Goal: Information Seeking & Learning: Learn about a topic

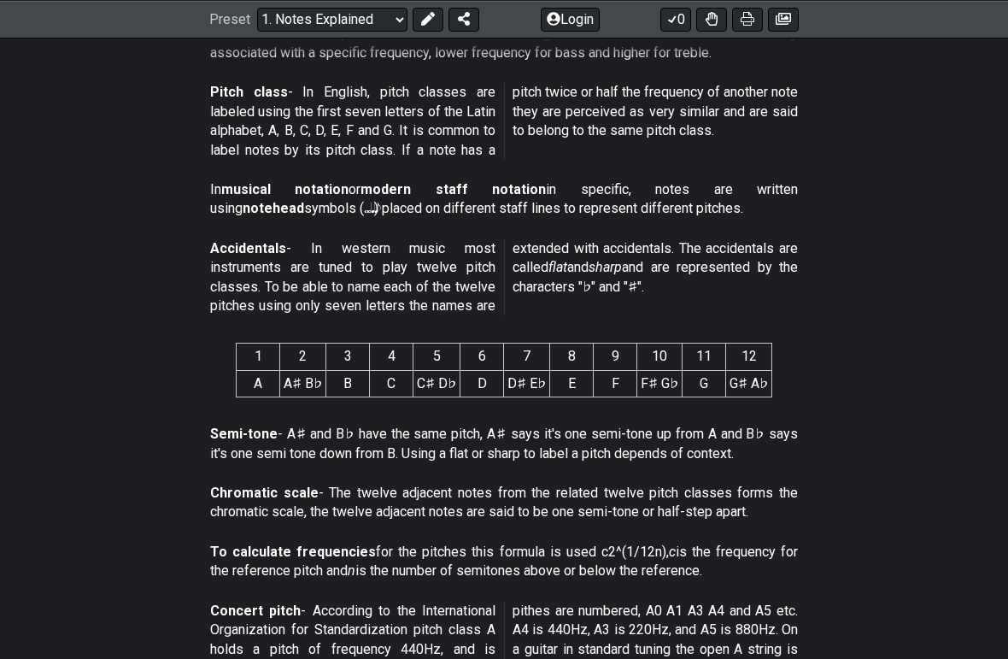
scroll to position [598, 0]
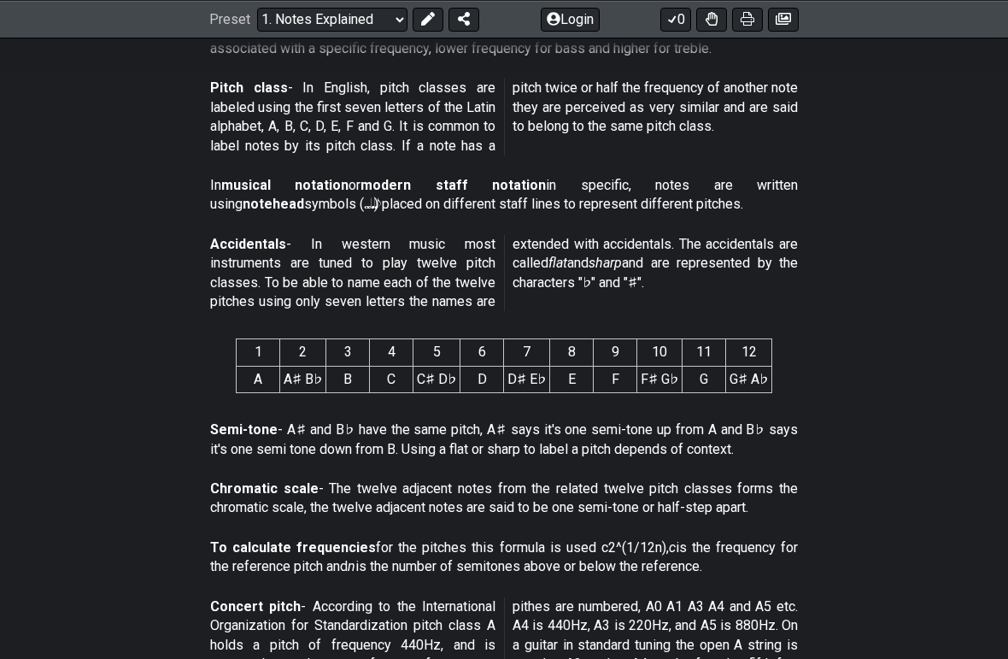
click at [144, 293] on section "Accidentals - In western music most instruments are tuned to play twelve pitch …" at bounding box center [504, 276] width 1008 height 97
click at [153, 280] on section "Accidentals - In western music most instruments are tuned to play twelve pitch …" at bounding box center [504, 276] width 1008 height 97
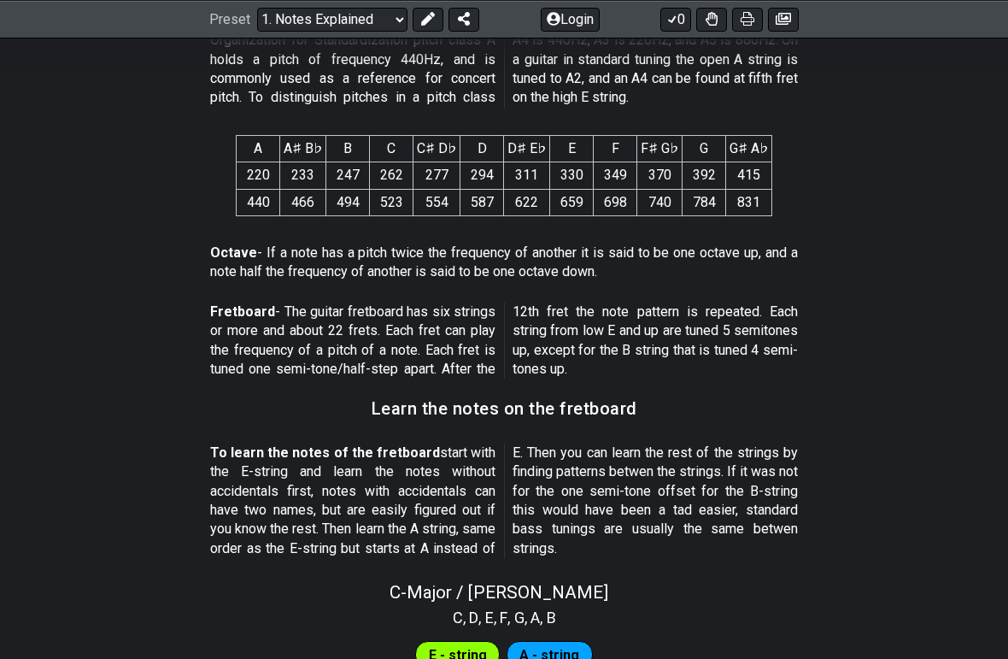
scroll to position [1186, 0]
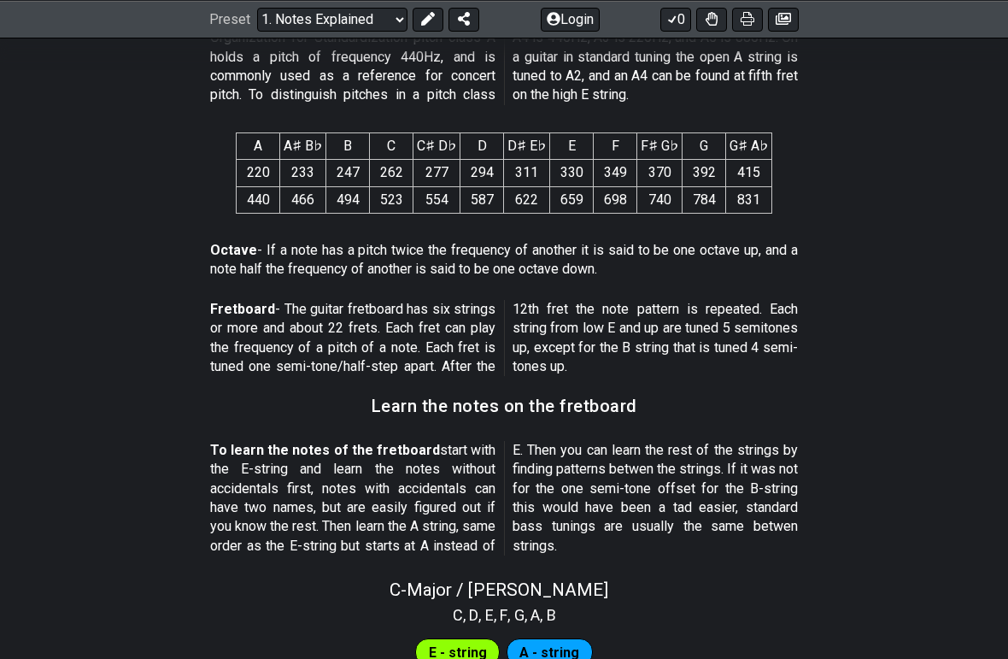
click at [132, 295] on section "Fretboard - The guitar fretboard has six strings or more and about 22 frets. Ea…" at bounding box center [504, 341] width 1008 height 97
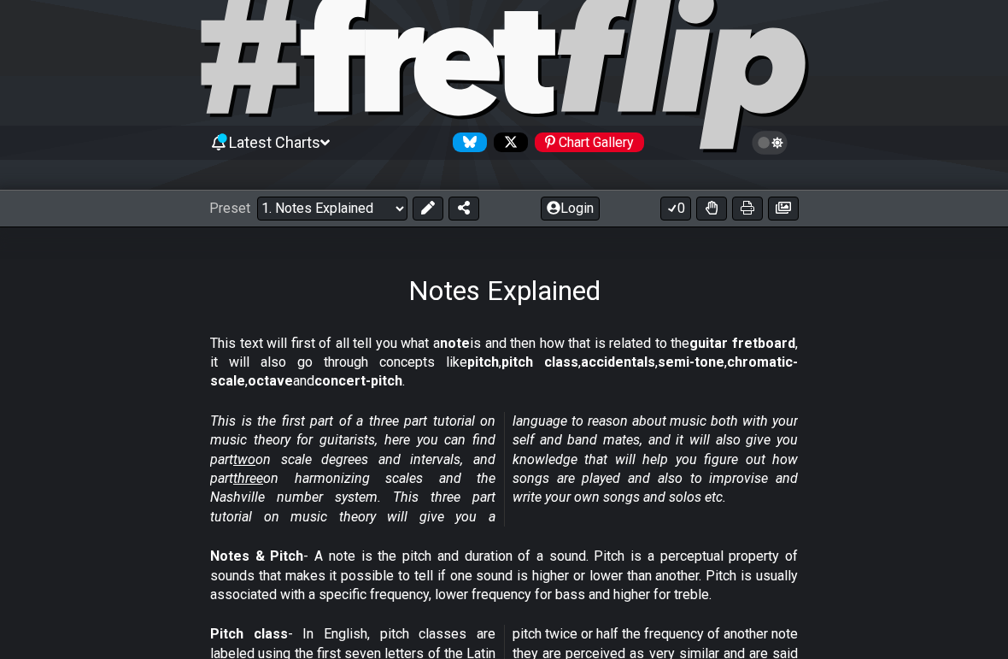
scroll to position [0, 0]
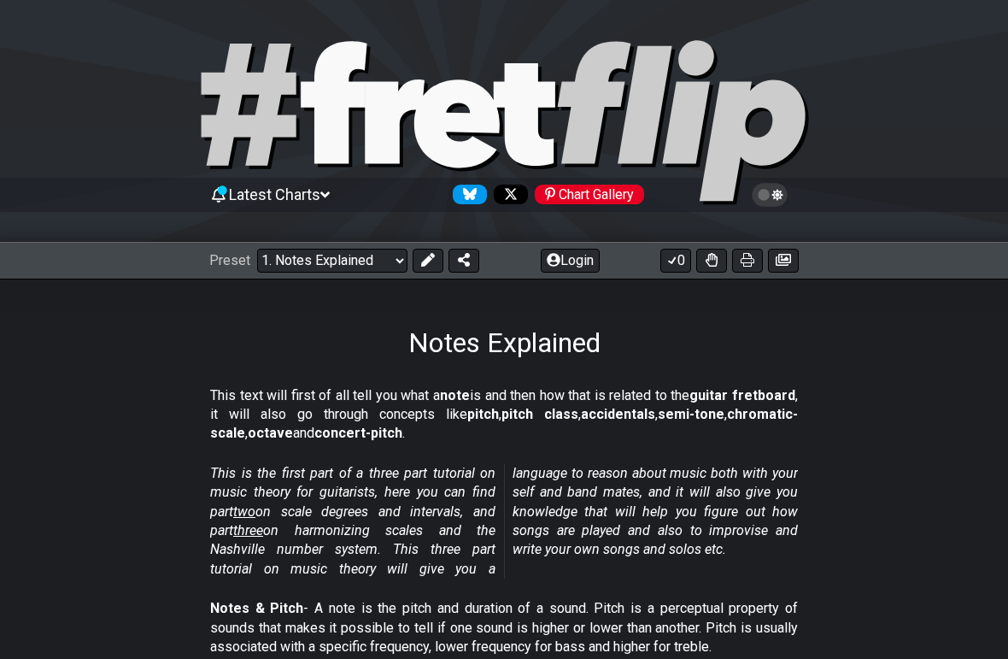
click at [396, 263] on select "Welcome to #fretflip! Initial Preset Custom Preset Minor Pentatonic Major Penta…" at bounding box center [332, 261] width 150 height 24
click at [314, 265] on select "Welcome to #fretflip! Initial Preset Custom Preset Minor Pentatonic Major Penta…" at bounding box center [332, 261] width 150 height 24
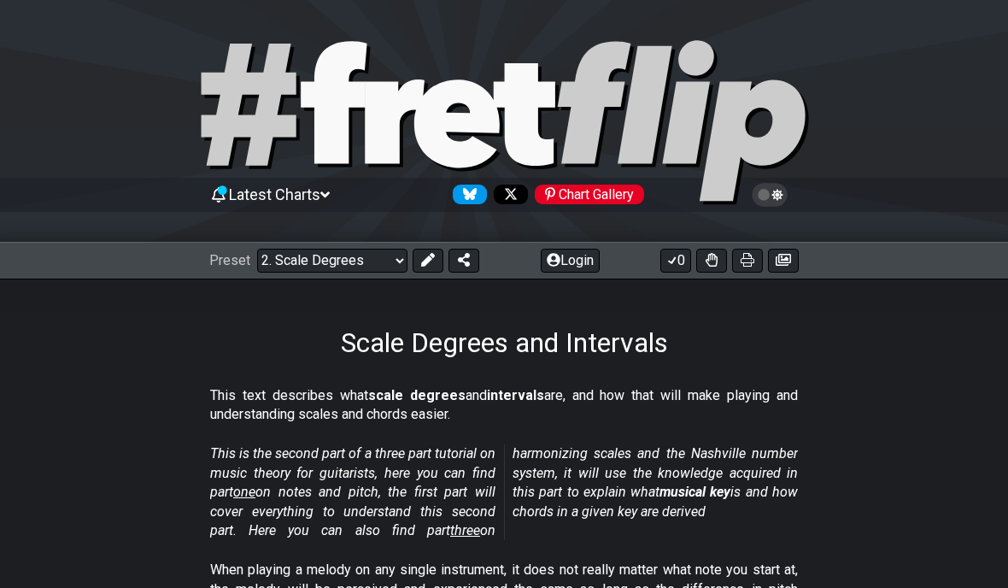
click at [380, 256] on select "Welcome to #fretflip! Initial Preset Custom Preset Minor Pentatonic Major Penta…" at bounding box center [332, 261] width 150 height 24
select select "/musical-notes-explained"
